Goal: Transaction & Acquisition: Purchase product/service

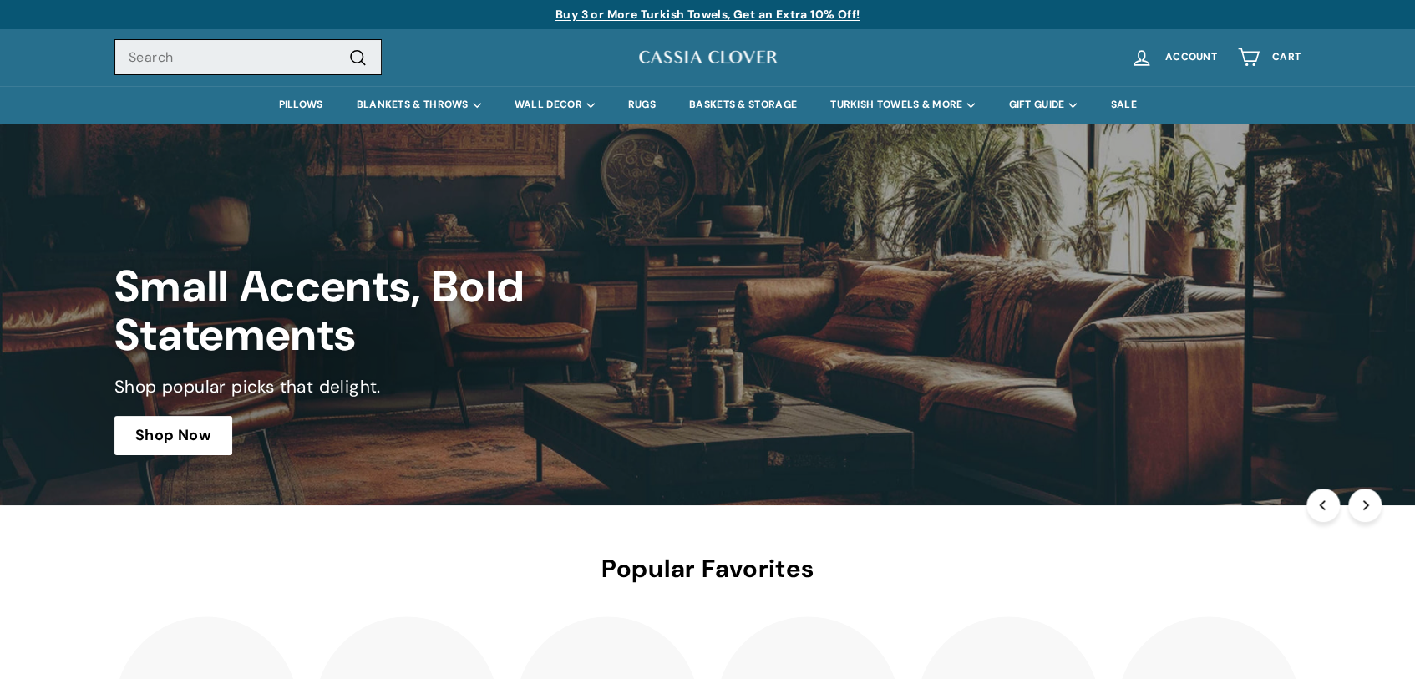
click at [176, 52] on input "Search" at bounding box center [247, 57] width 267 height 37
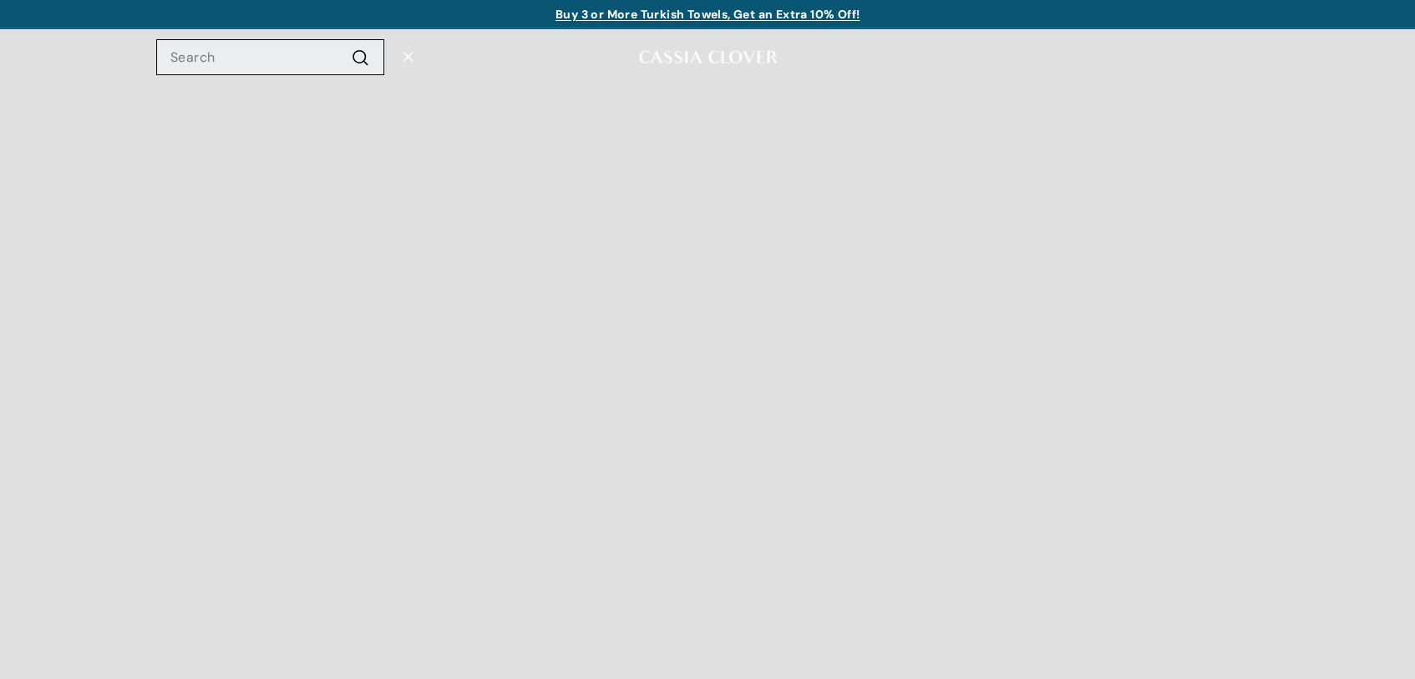
paste input "Preston Checkered Knit Blanket"
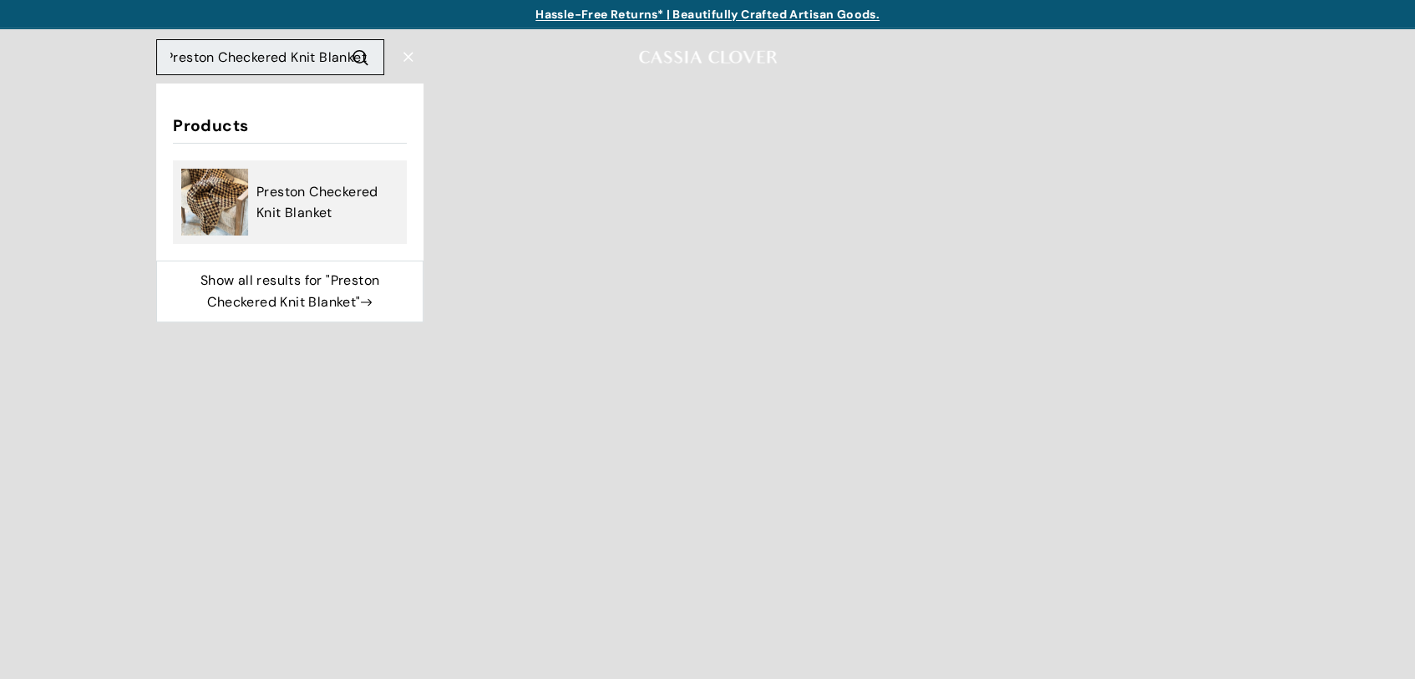
type input "Preston Checkered Knit Blanket"
click at [279, 208] on span "Preston Checkered Knit Blanket" at bounding box center [327, 202] width 142 height 43
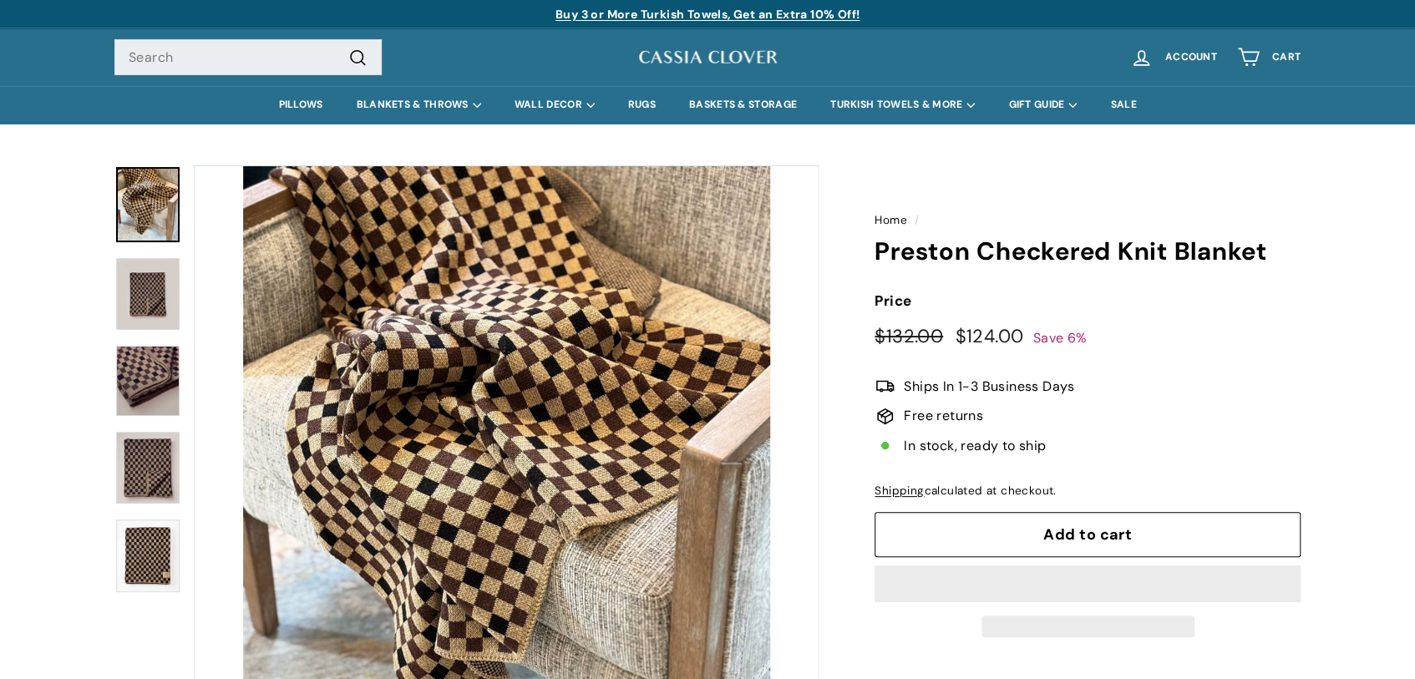
click at [992, 532] on button "Add to cart" at bounding box center [1088, 534] width 426 height 45
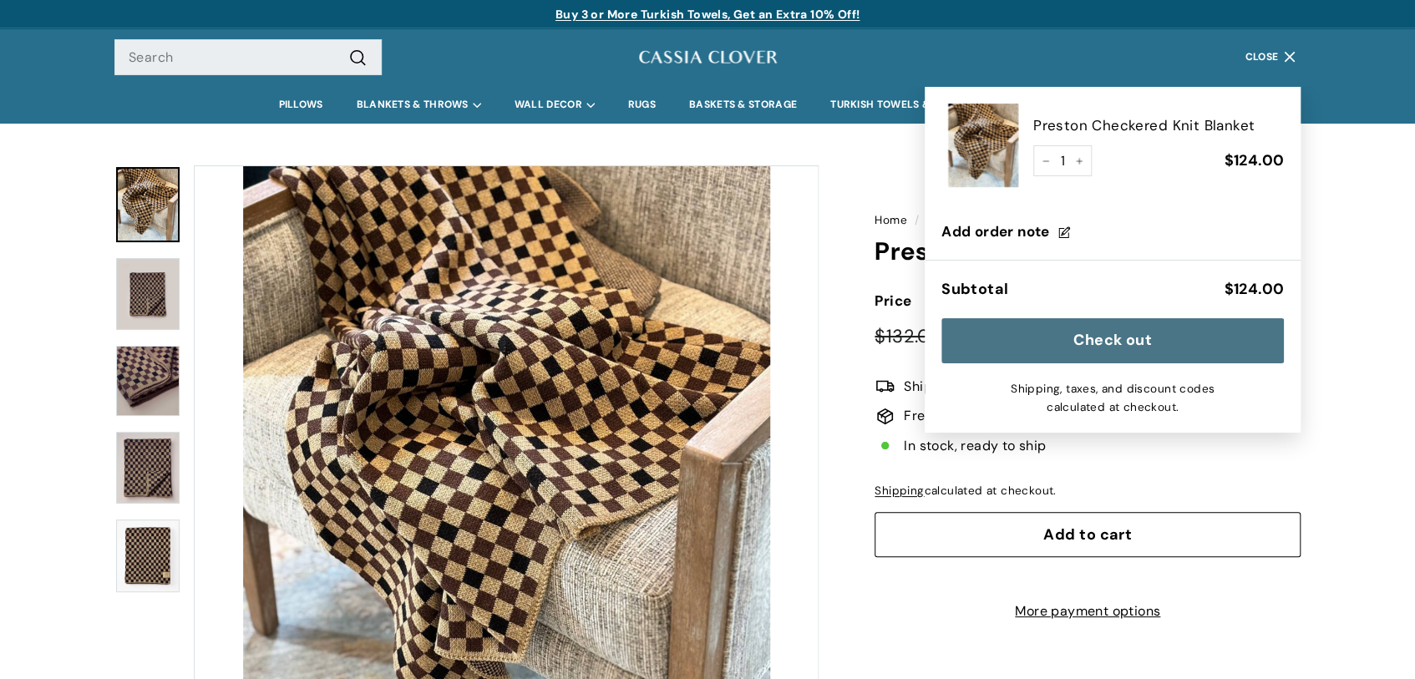
click at [991, 330] on button "Check out" at bounding box center [1112, 340] width 343 height 45
